Goal: Information Seeking & Learning: Learn about a topic

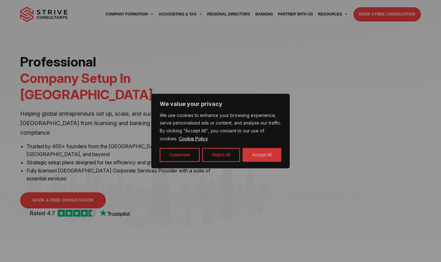
click at [247, 160] on button "Accept All" at bounding box center [261, 155] width 39 height 14
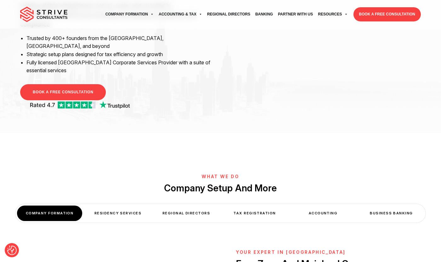
scroll to position [246, 0]
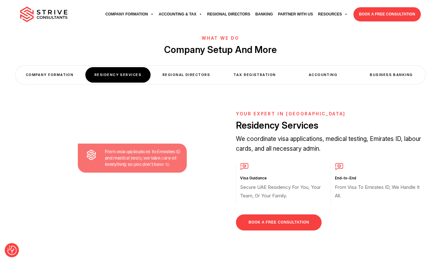
click at [48, 8] on img at bounding box center [43, 15] width 47 height 16
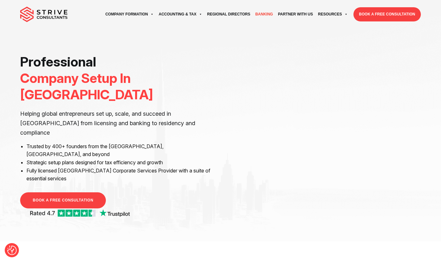
click at [267, 17] on link "Banking" at bounding box center [263, 14] width 23 height 17
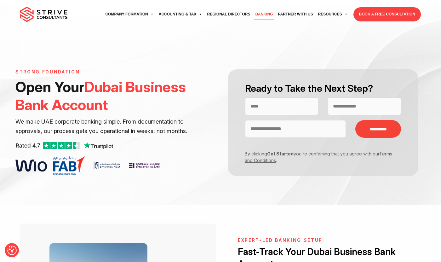
click at [58, 15] on img at bounding box center [43, 15] width 47 height 16
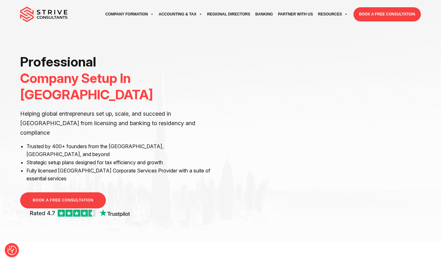
click at [51, 17] on img at bounding box center [43, 15] width 47 height 16
click at [39, 15] on img at bounding box center [43, 15] width 47 height 16
click at [289, 28] on div "ENQUIRE Company Formation Mainland company Holding Company Free zone company Fo…" at bounding box center [220, 14] width 410 height 29
click at [50, 13] on img at bounding box center [43, 15] width 47 height 16
click at [61, 65] on h1 "Professional Company Setup In Dubai" at bounding box center [118, 78] width 196 height 49
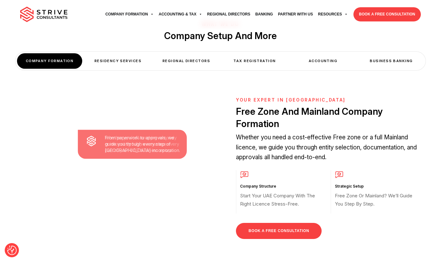
scroll to position [196, 0]
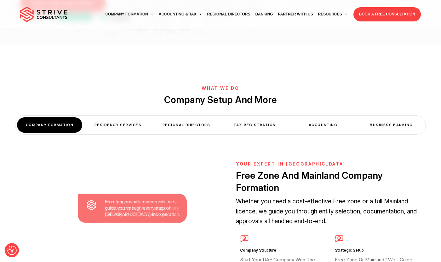
click at [120, 117] on div "Residency Services" at bounding box center [117, 124] width 65 height 15
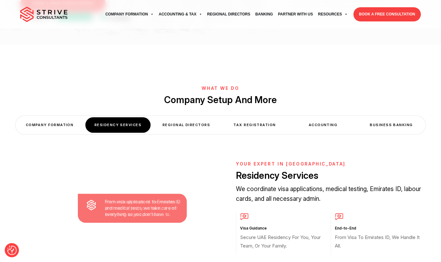
click at [181, 117] on div "Regional Directors" at bounding box center [186, 124] width 65 height 15
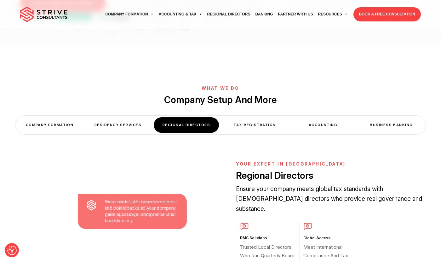
click at [247, 117] on div "Tax Registration" at bounding box center [254, 124] width 65 height 15
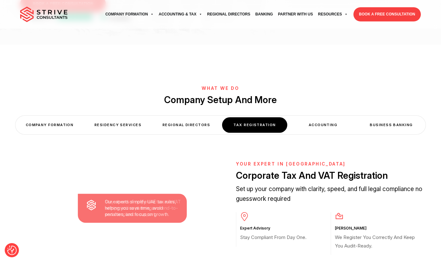
click at [207, 117] on div "Regional Directors" at bounding box center [186, 124] width 65 height 15
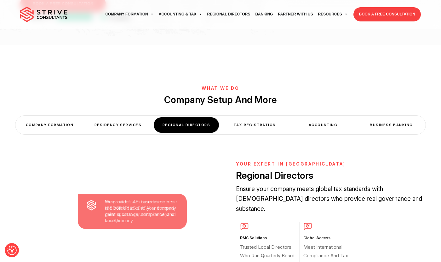
click at [378, 117] on div "Business Banking" at bounding box center [391, 124] width 65 height 15
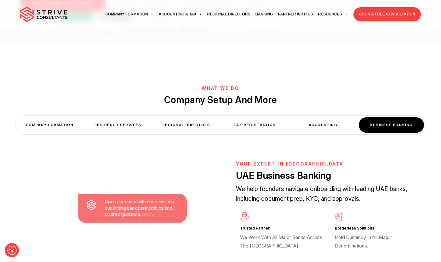
click at [320, 117] on div "Accounting" at bounding box center [322, 124] width 65 height 15
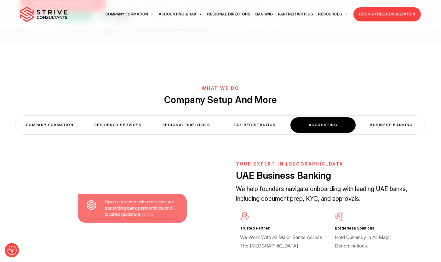
click at [259, 117] on div "Tax Registration" at bounding box center [254, 124] width 65 height 15
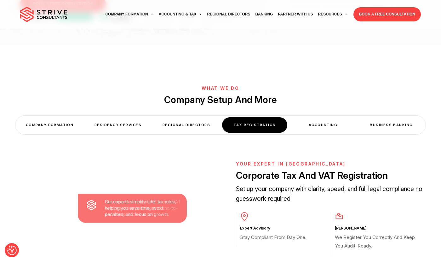
click at [377, 116] on div "COMPANY FORMATION Residency Services Regional Directors Tax Registration Accoun…" at bounding box center [220, 125] width 410 height 19
click at [380, 117] on div "Business Banking" at bounding box center [391, 124] width 65 height 15
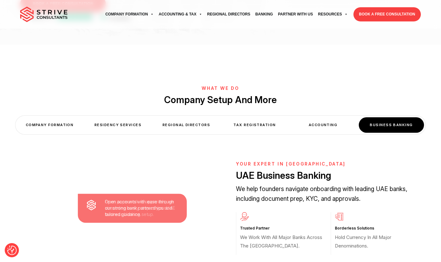
click at [57, 117] on div "COMPANY FORMATION" at bounding box center [49, 124] width 65 height 15
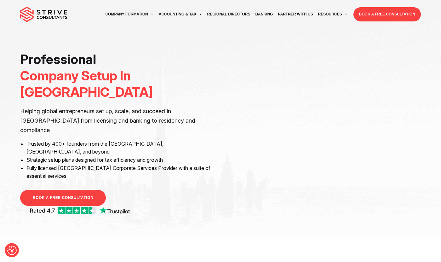
scroll to position [0, 0]
